Goal: Task Accomplishment & Management: Use online tool/utility

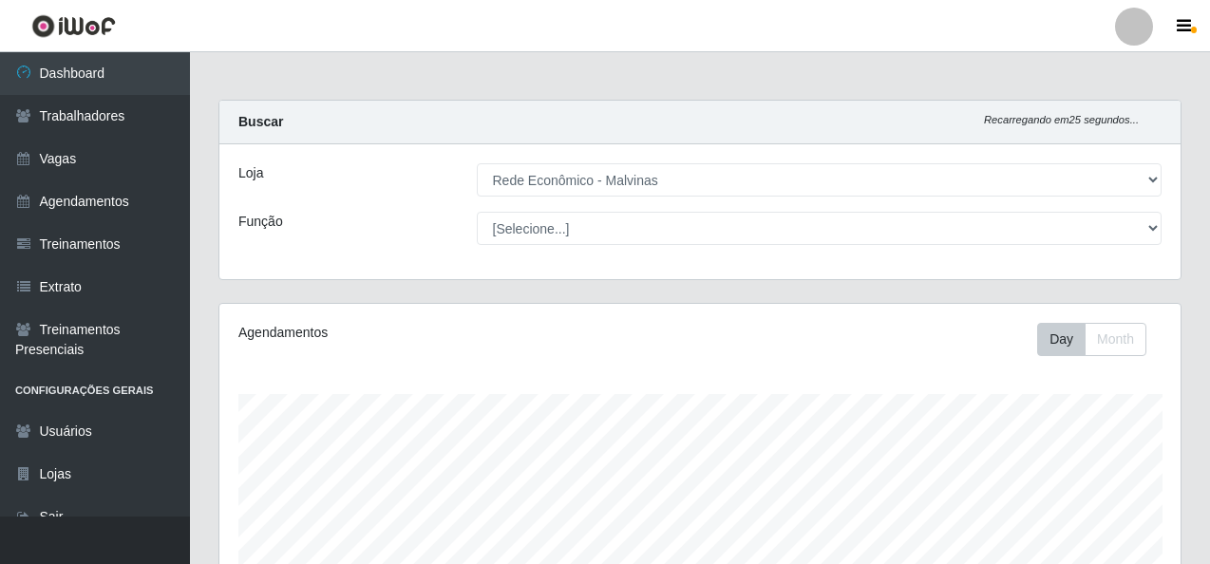
select select "194"
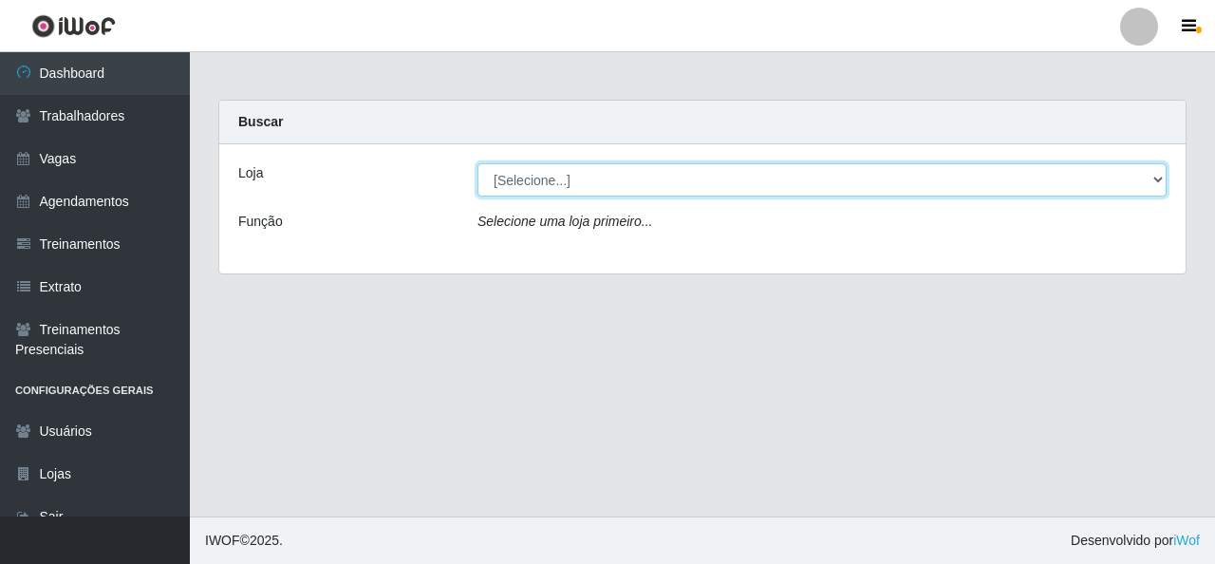
click at [627, 178] on select "[Selecione...] Rede Econômico - Malvinas Rede Econômico - Prata" at bounding box center [822, 179] width 689 height 33
select select "194"
click at [478, 163] on select "[Selecione...] Rede Econômico - Malvinas Rede Econômico - Prata" at bounding box center [822, 179] width 689 height 33
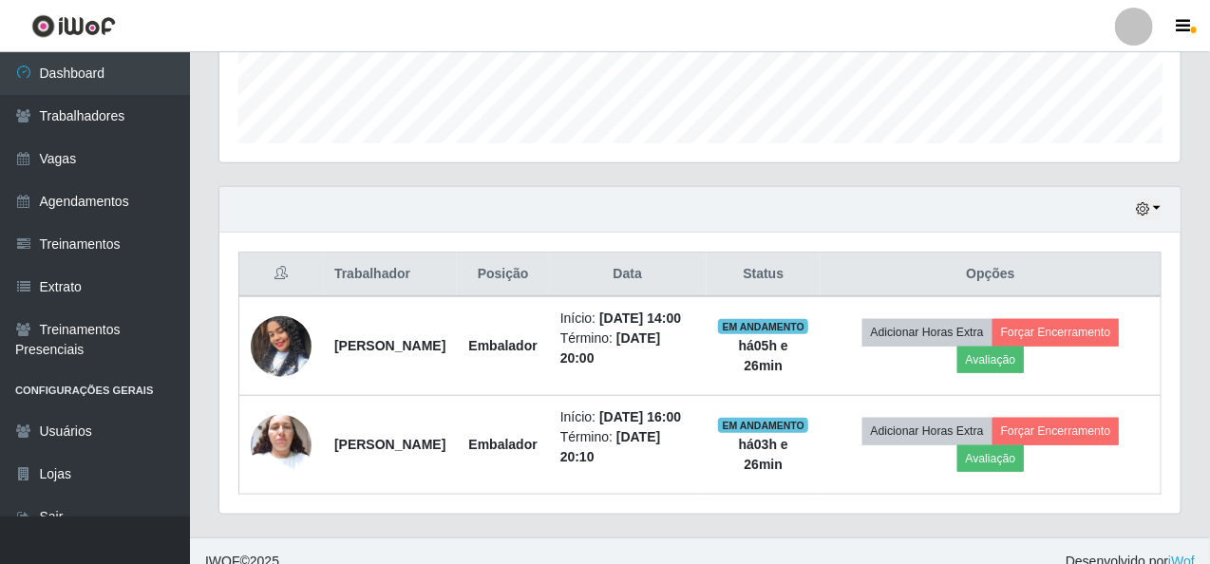
scroll to position [592, 0]
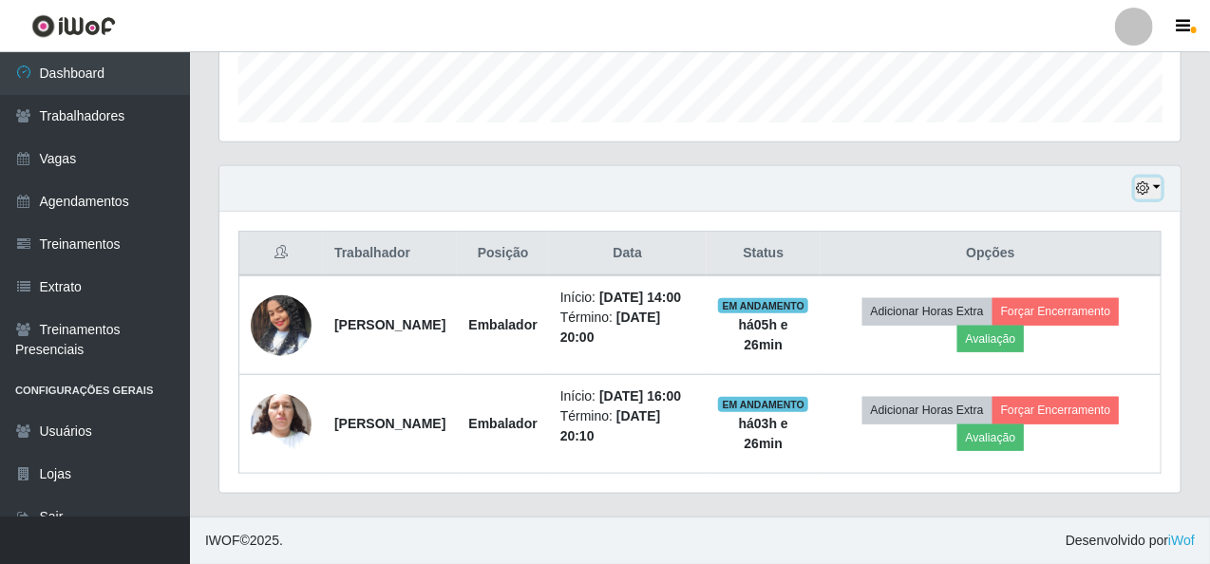
click at [1156, 178] on button "button" at bounding box center [1148, 189] width 27 height 22
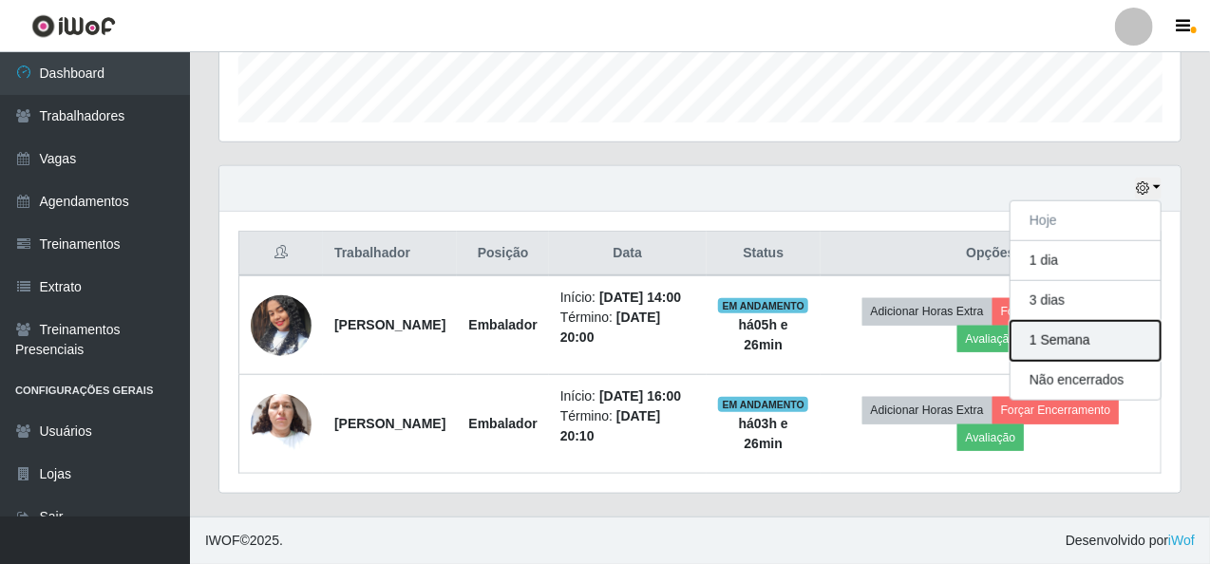
click at [1093, 321] on button "1 Semana" at bounding box center [1085, 341] width 150 height 40
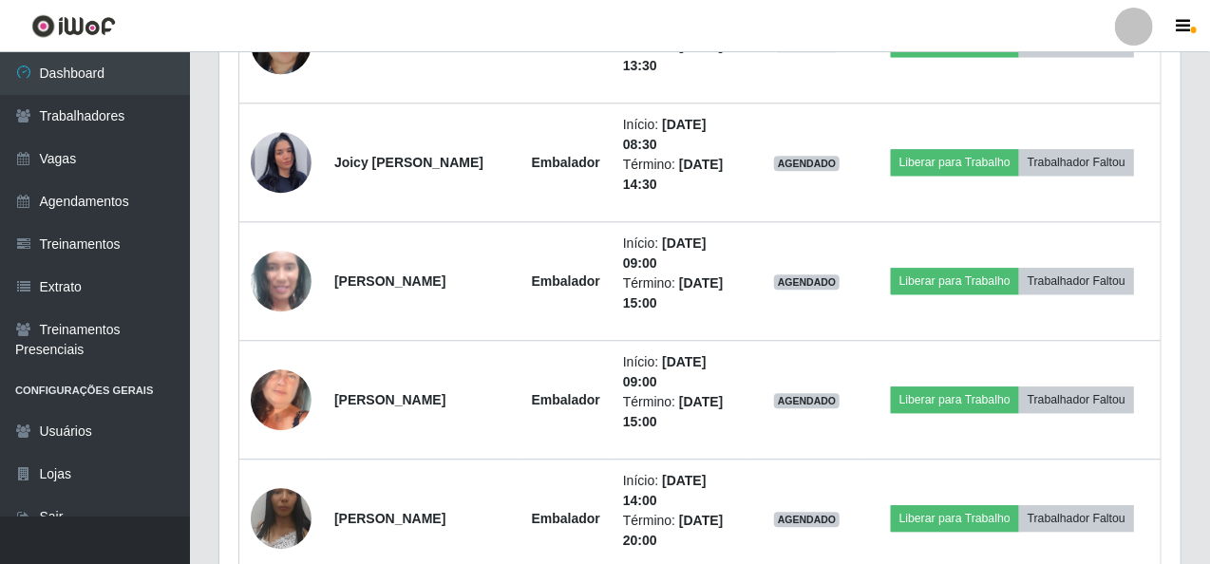
scroll to position [1821, 0]
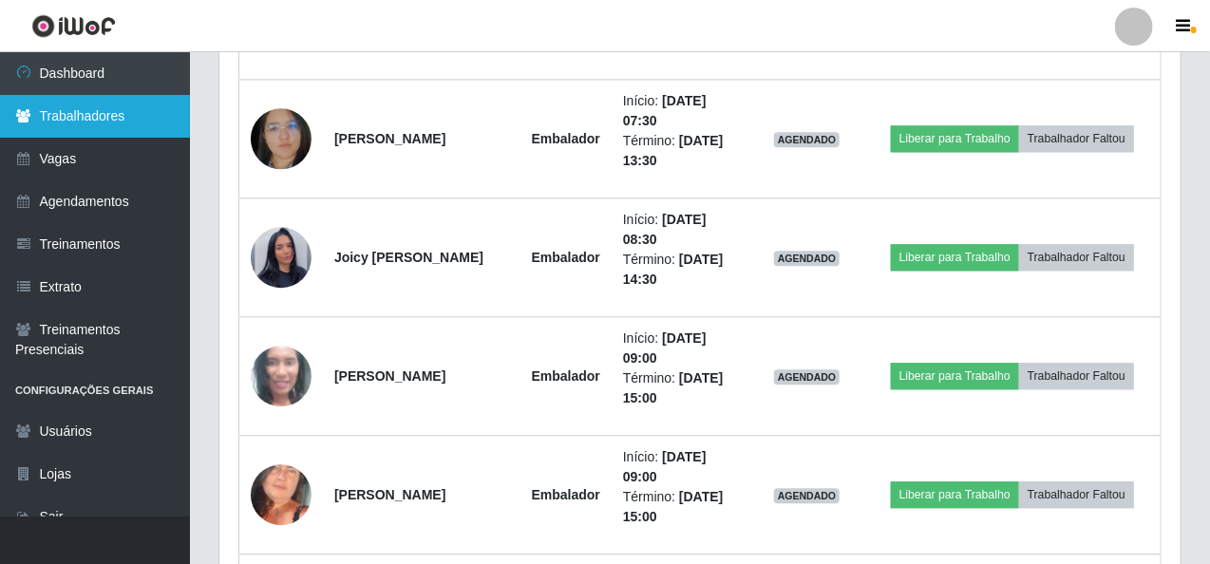
click at [116, 120] on link "Trabalhadores" at bounding box center [95, 116] width 190 height 43
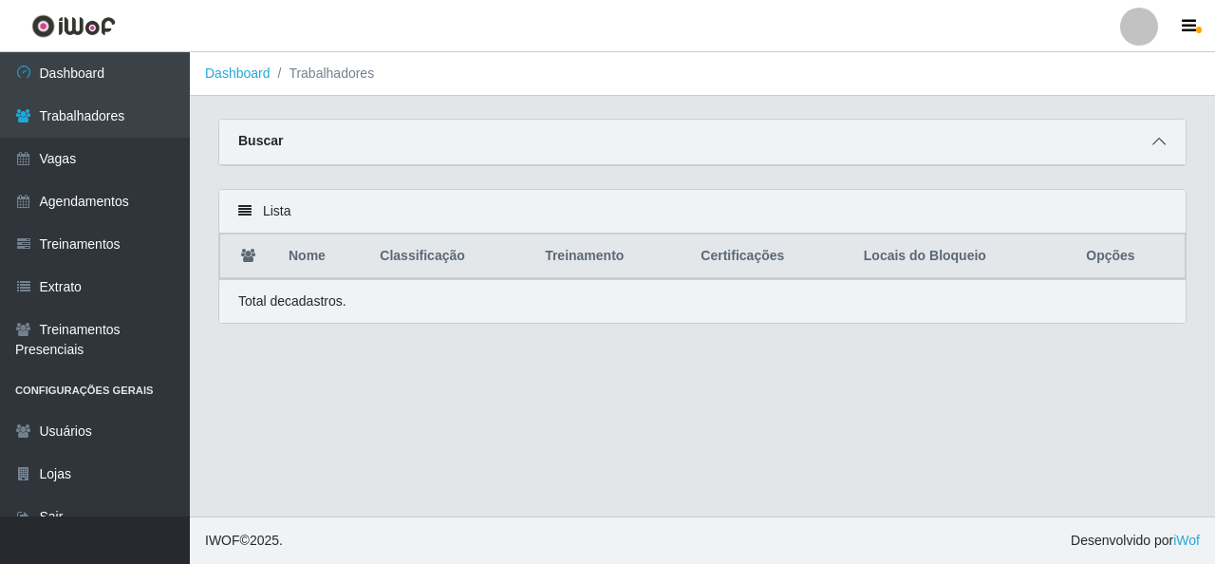
click at [1162, 138] on icon at bounding box center [1159, 141] width 13 height 13
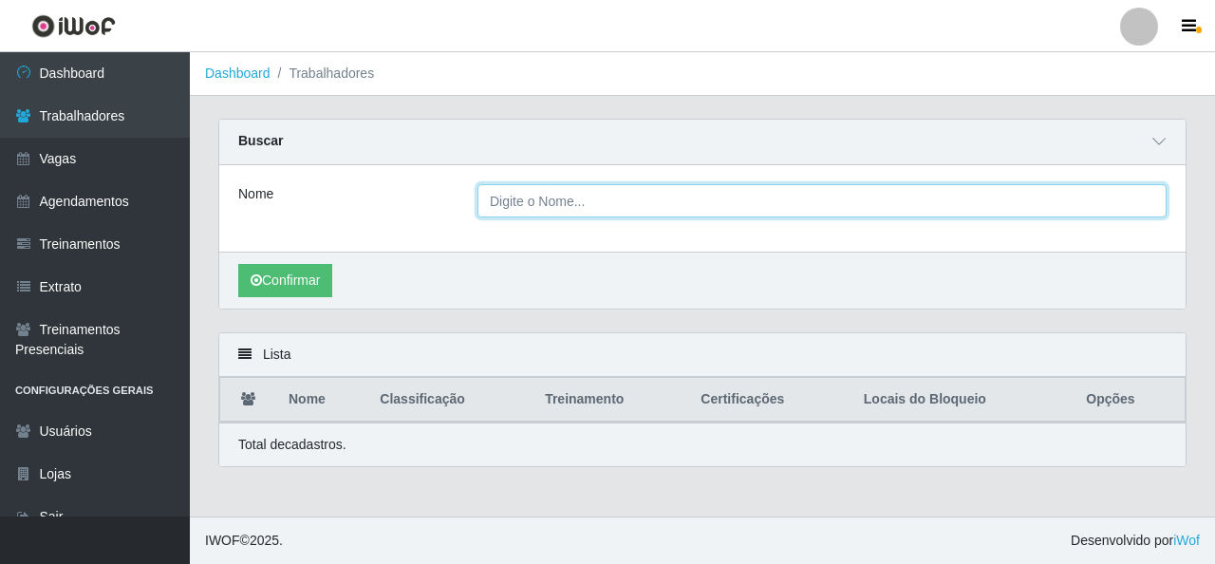
click at [640, 203] on input "Nome" at bounding box center [822, 200] width 689 height 33
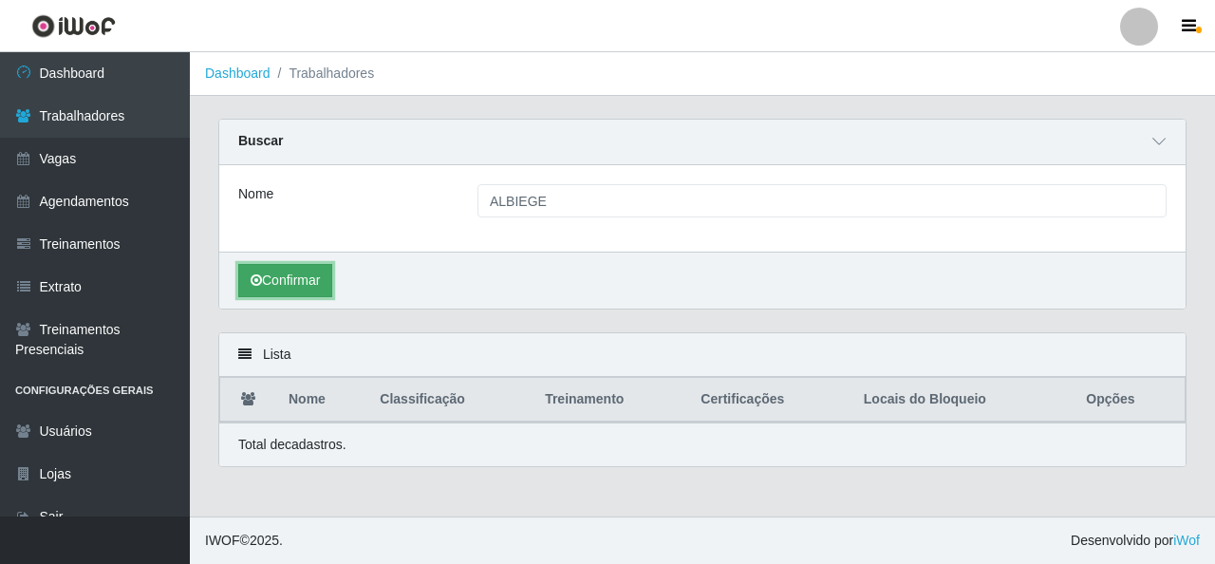
click at [298, 290] on button "Confirmar" at bounding box center [285, 280] width 94 height 33
click at [327, 273] on button "Confirmar" at bounding box center [285, 280] width 94 height 33
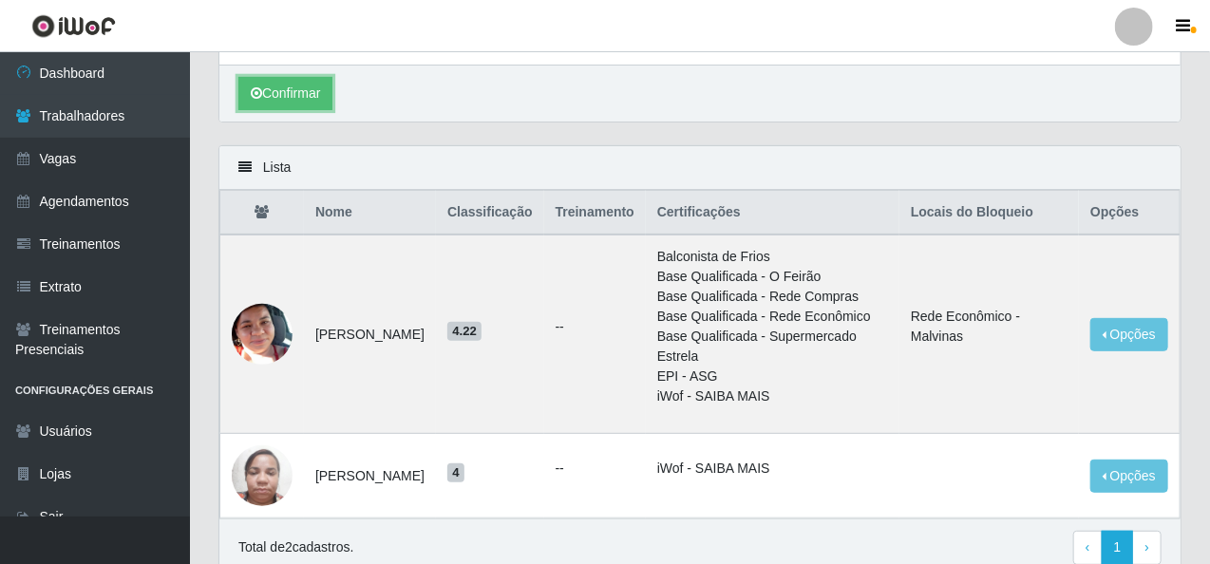
scroll to position [268, 0]
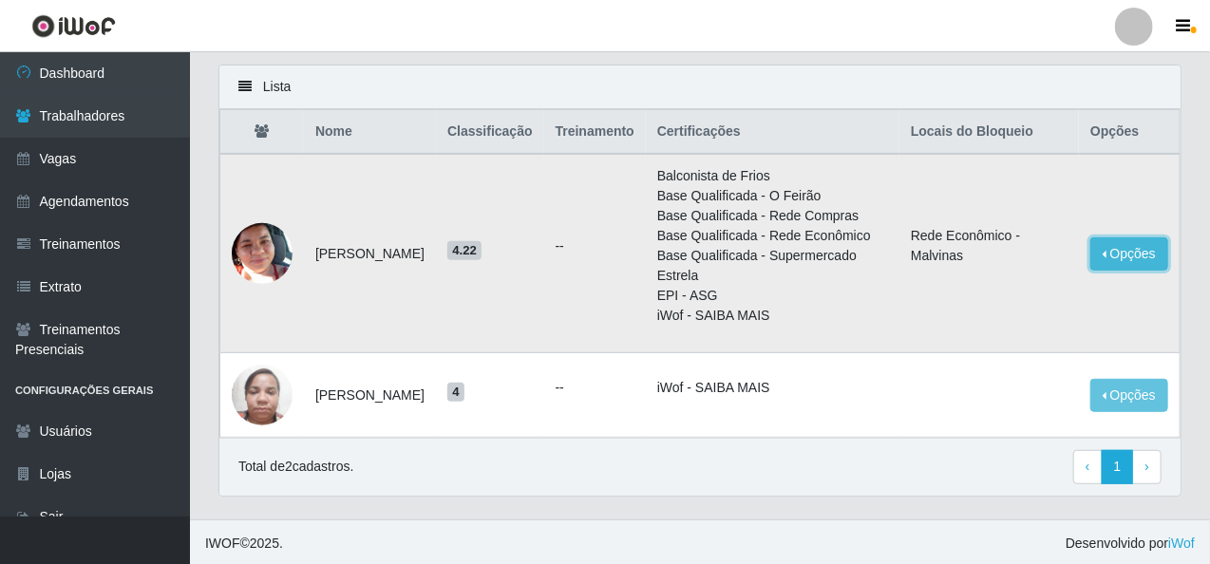
click at [1132, 255] on button "Opções" at bounding box center [1129, 253] width 78 height 33
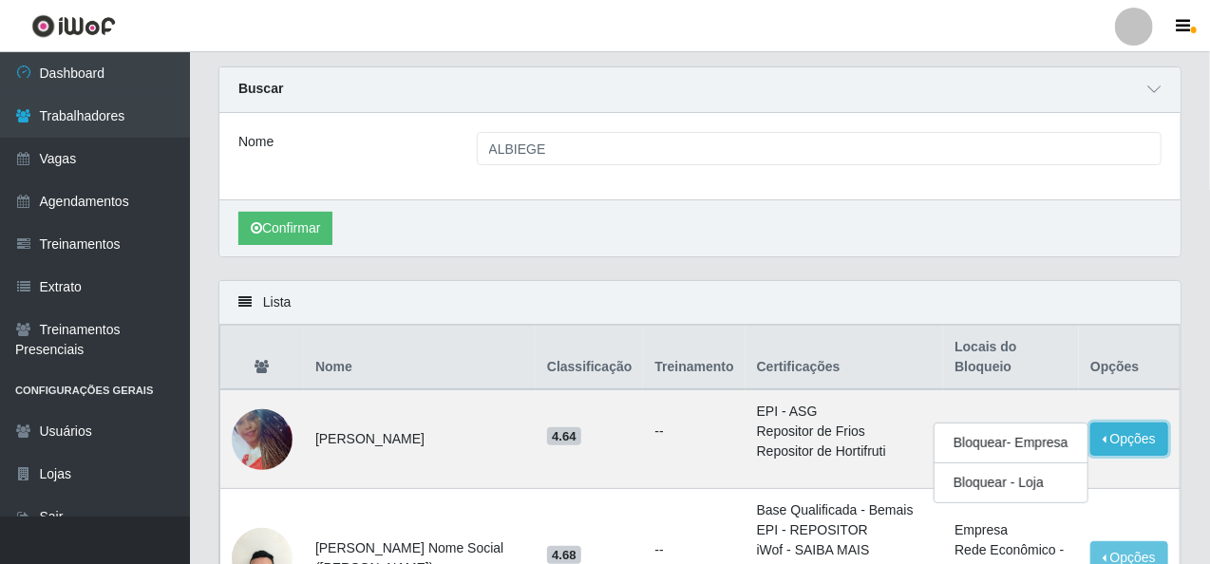
scroll to position [95, 0]
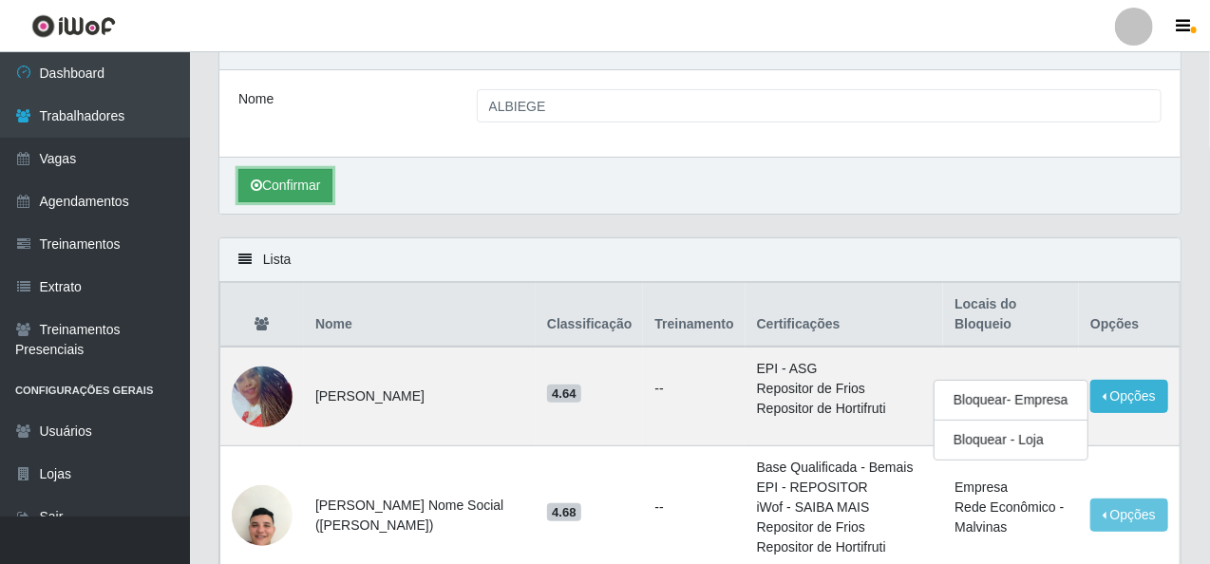
click at [308, 172] on button "Confirmar" at bounding box center [285, 185] width 94 height 33
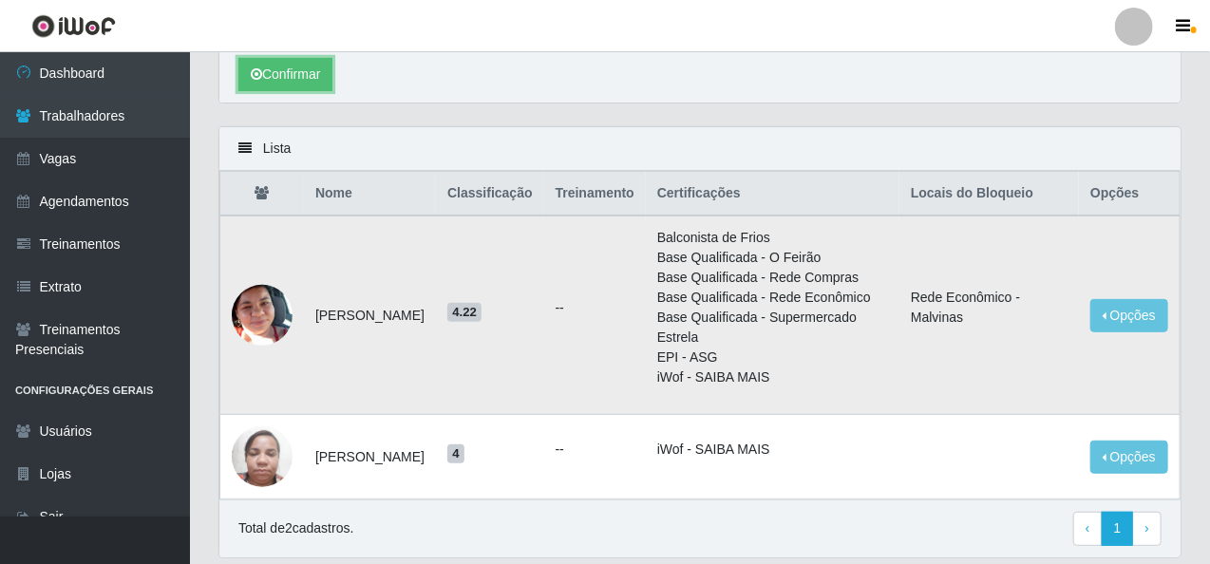
scroll to position [268, 0]
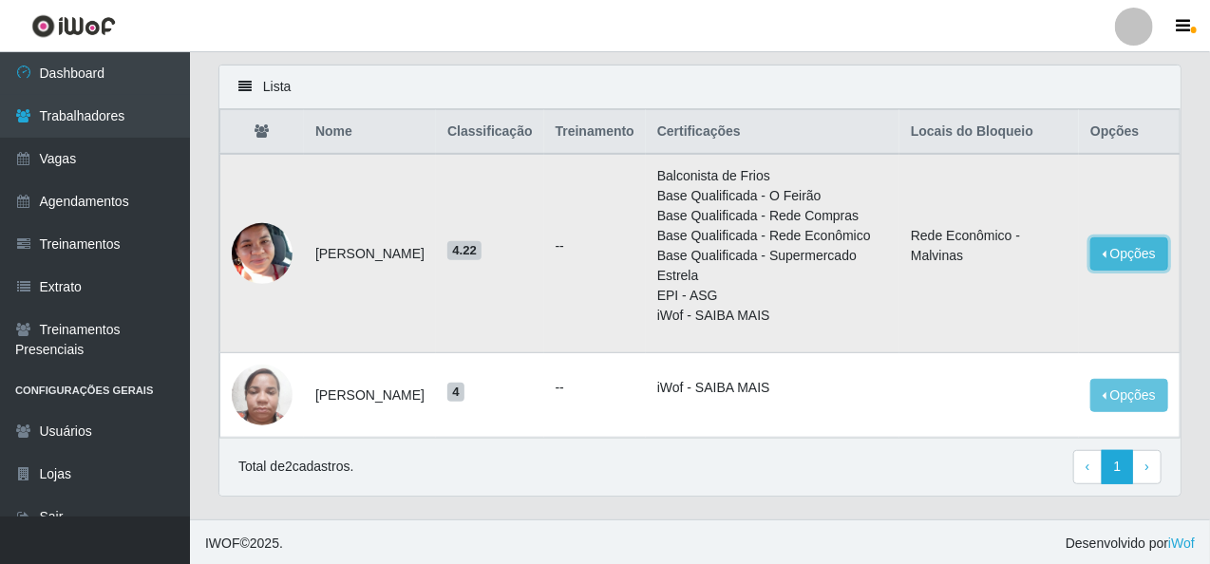
click at [1138, 252] on button "Opções" at bounding box center [1129, 253] width 78 height 33
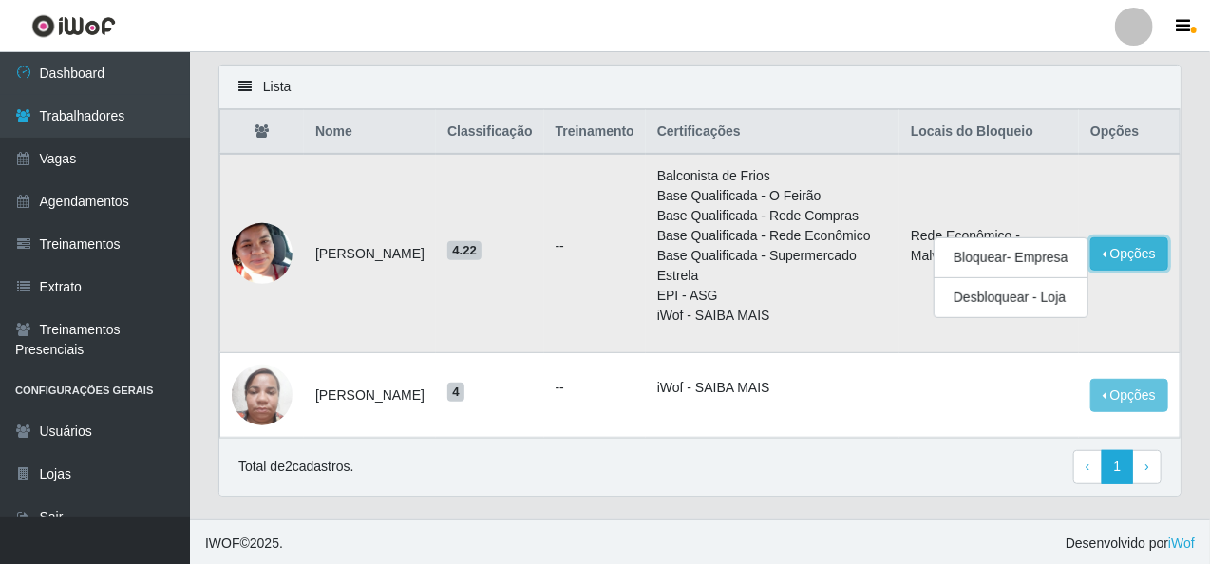
click at [1138, 252] on button "Opções" at bounding box center [1129, 253] width 78 height 33
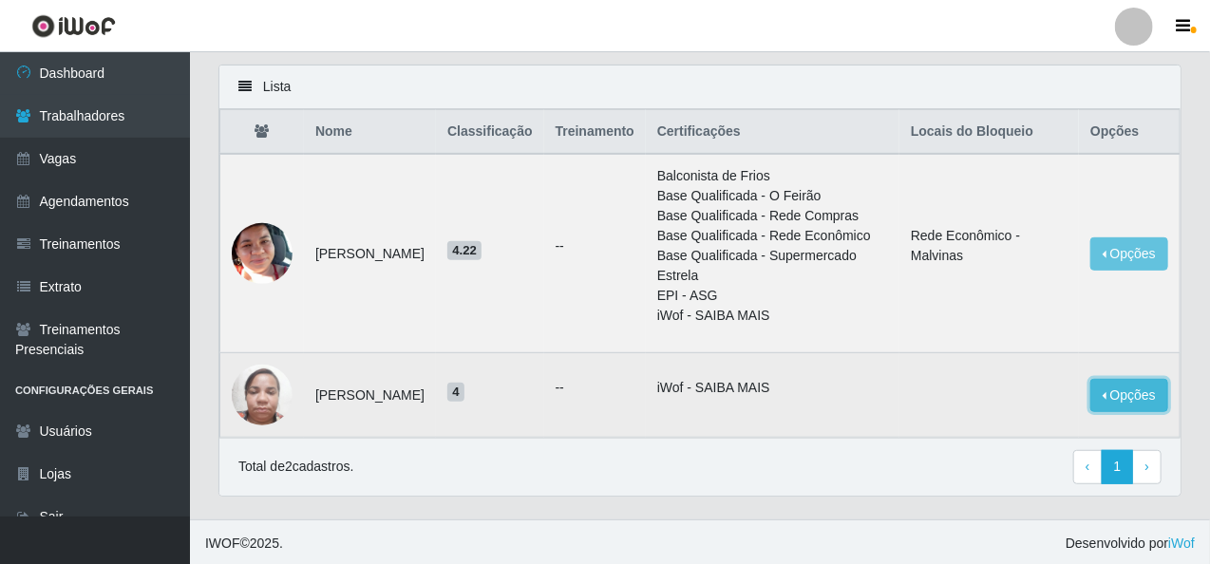
click at [1158, 387] on button "Opções" at bounding box center [1129, 395] width 78 height 33
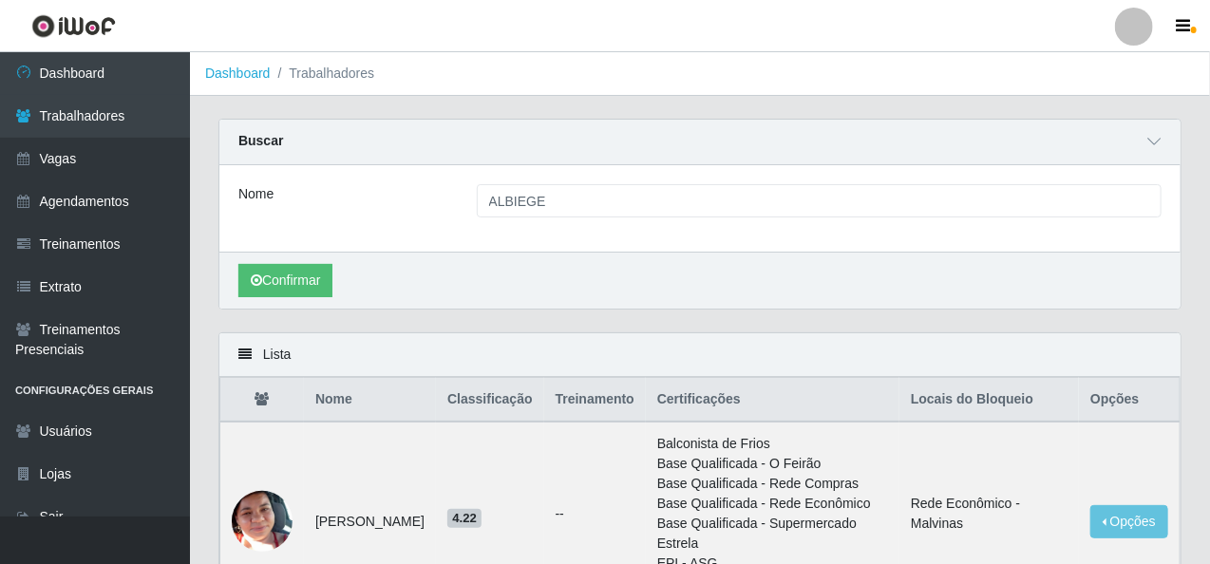
scroll to position [95, 0]
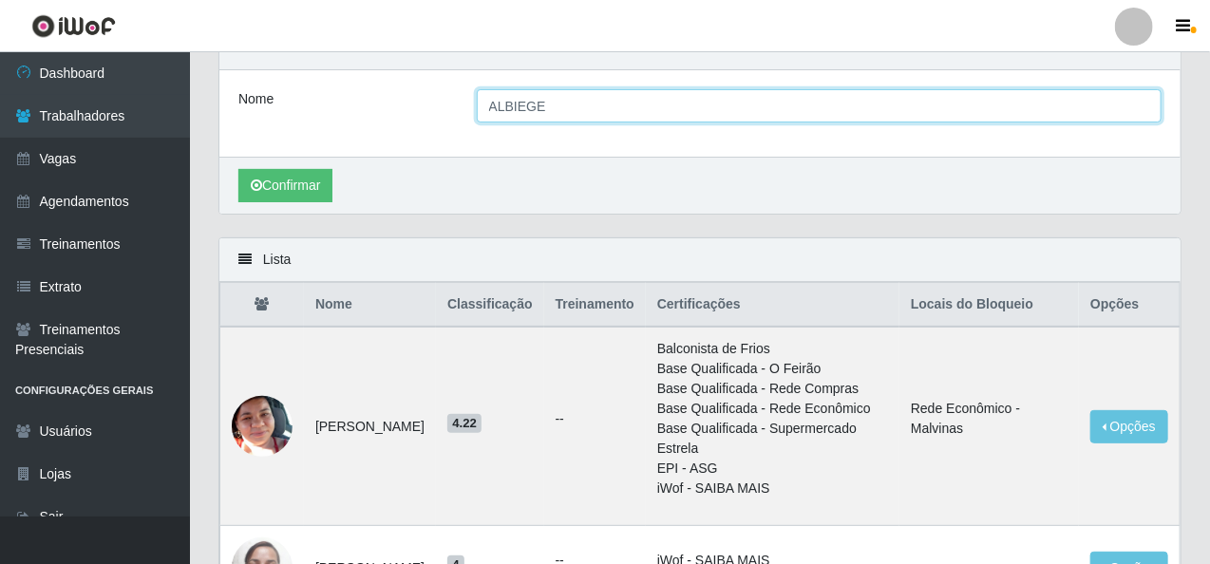
click at [553, 111] on input "ALBIEGE" at bounding box center [819, 105] width 685 height 33
type input "A"
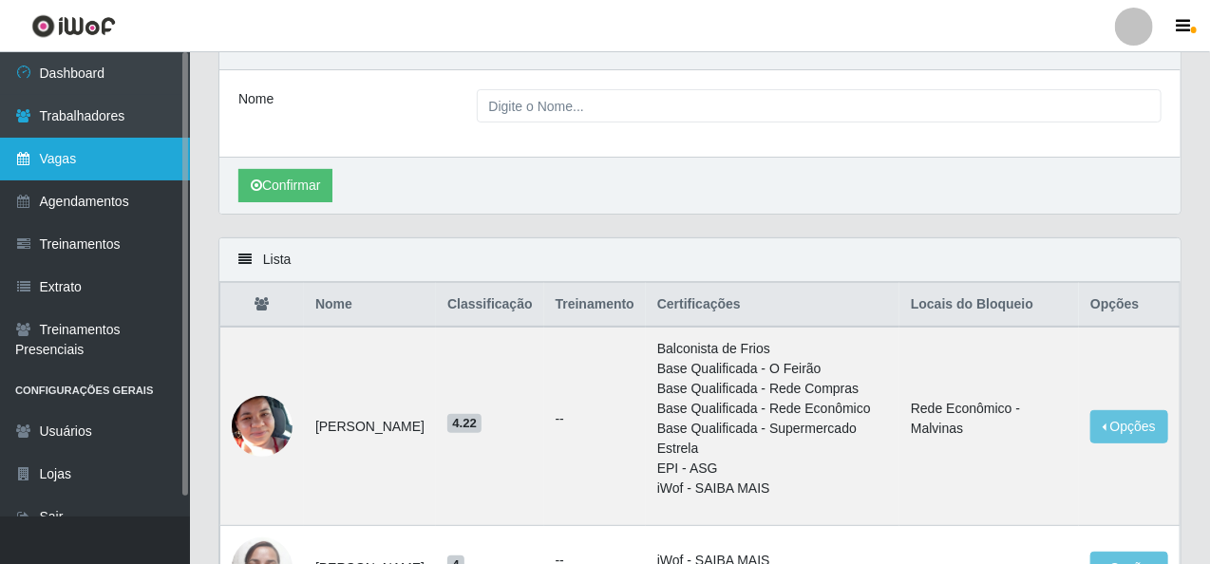
click at [103, 141] on link "Vagas" at bounding box center [95, 159] width 190 height 43
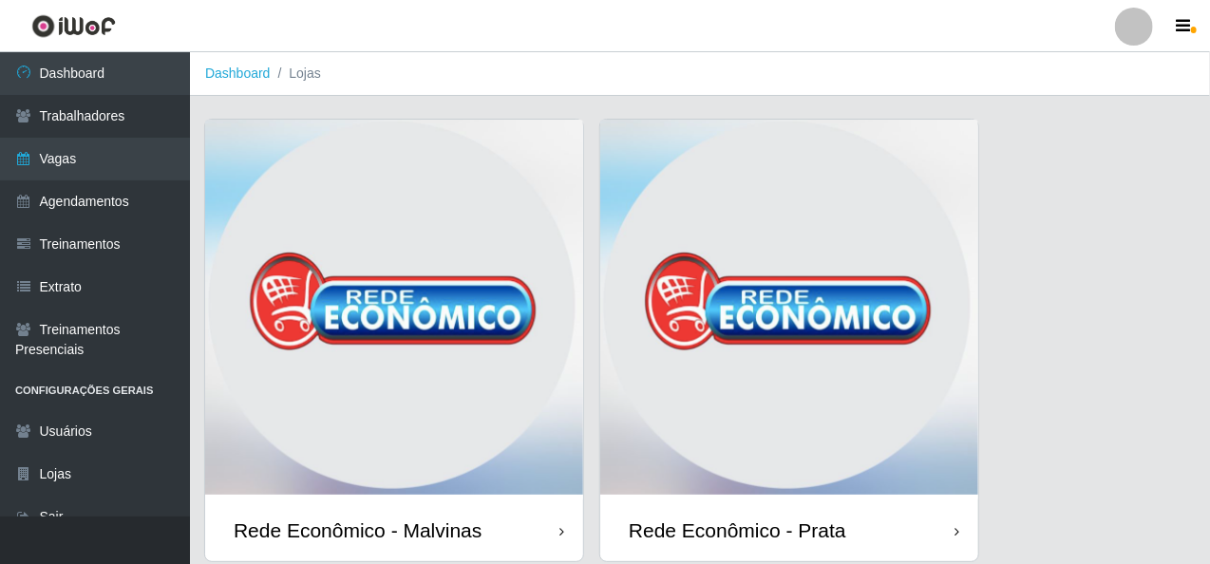
click at [361, 168] on img at bounding box center [394, 310] width 378 height 380
